Goal: Navigation & Orientation: Find specific page/section

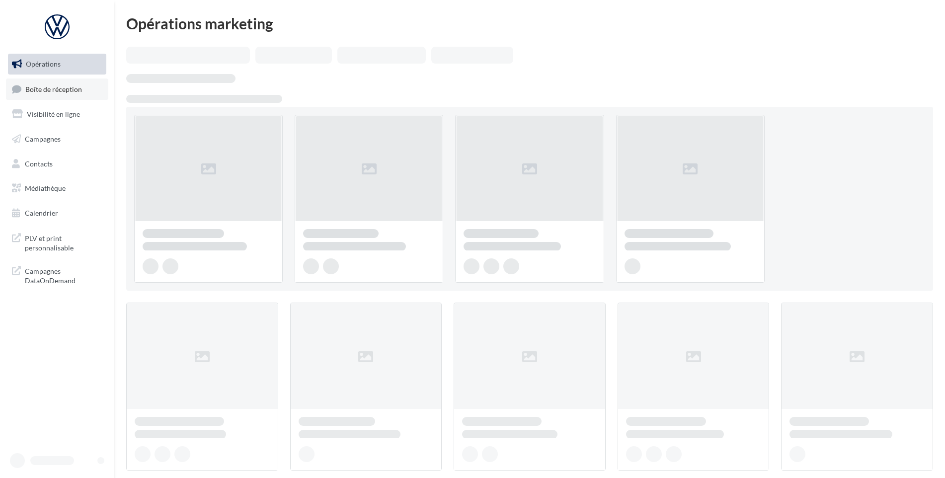
click at [48, 91] on span "Boîte de réception" at bounding box center [53, 88] width 57 height 8
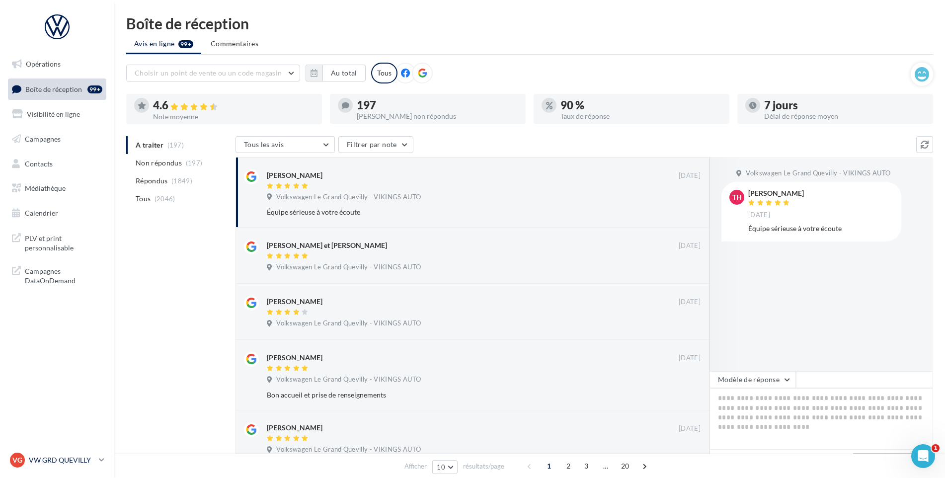
click at [61, 468] on link "VG VW GRD QUEVILLY vw-leg-vau" at bounding box center [57, 459] width 98 height 19
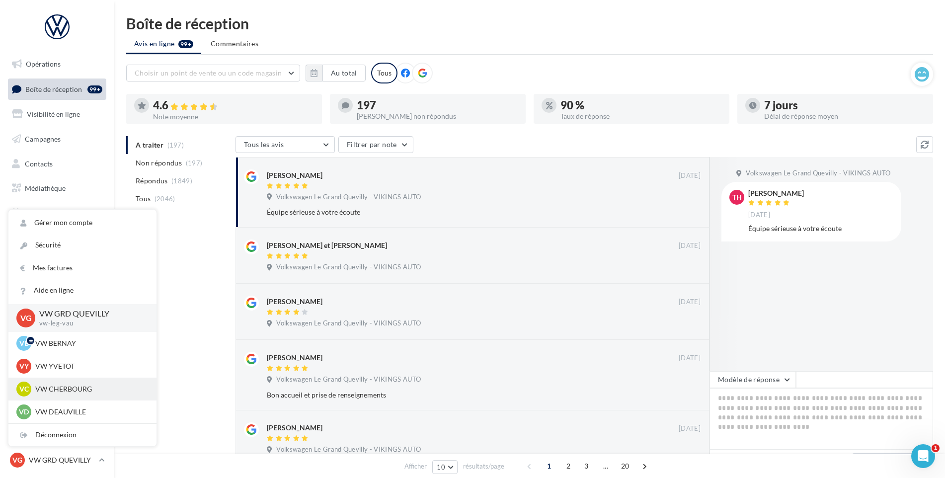
scroll to position [149, 0]
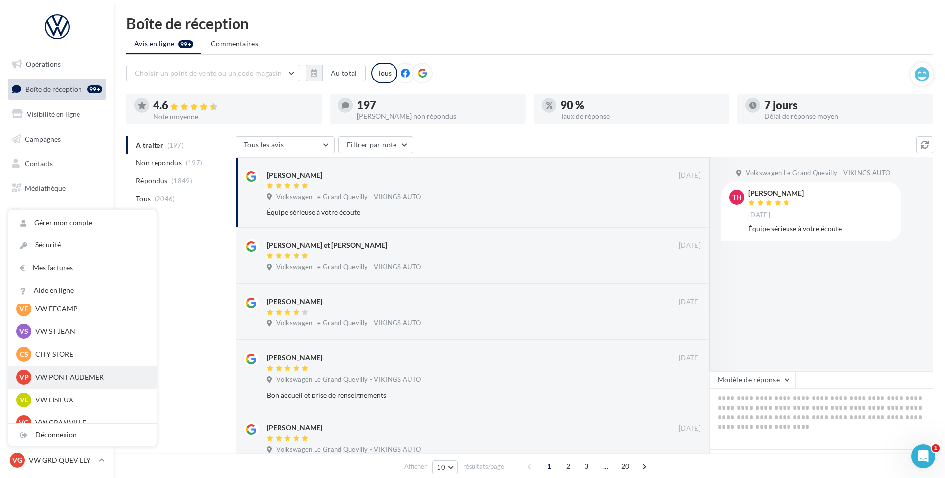
click at [64, 375] on p "VW PONT AUDEMER" at bounding box center [89, 377] width 109 height 10
